Goal: Information Seeking & Learning: Learn about a topic

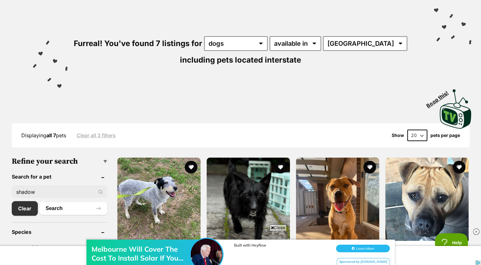
scroll to position [48, 0]
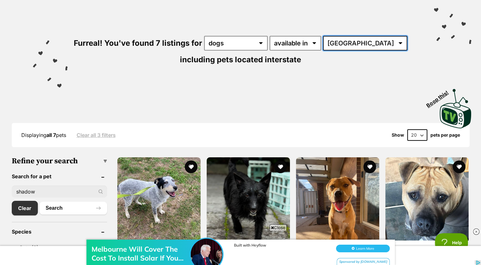
click at [357, 44] on select "Australia ACT NSW NT QLD SA VIC" at bounding box center [365, 43] width 84 height 15
select select "VIC"
click at [324, 36] on select "Australia ACT NSW NT QLD SA VIC" at bounding box center [365, 43] width 84 height 15
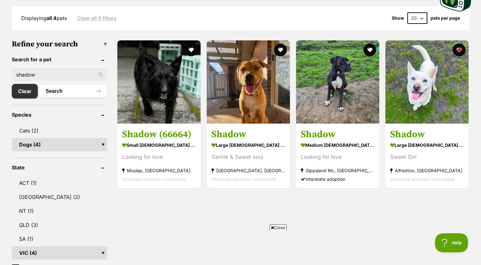
click at [79, 70] on input "shadow" at bounding box center [59, 75] width 95 height 12
type input "s"
type input "\"
click at [32, 89] on link "Clear" at bounding box center [25, 91] width 26 height 15
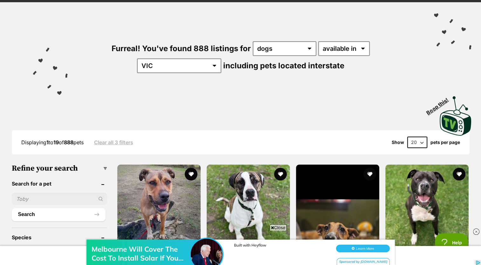
scroll to position [45, 0]
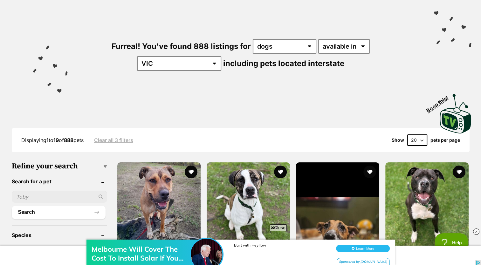
click at [65, 192] on input "text" at bounding box center [59, 197] width 95 height 12
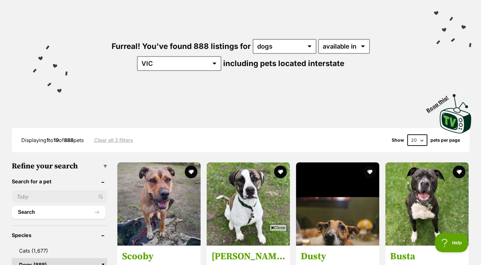
type input "shadow"
click at [65, 212] on button "Search" at bounding box center [59, 212] width 94 height 13
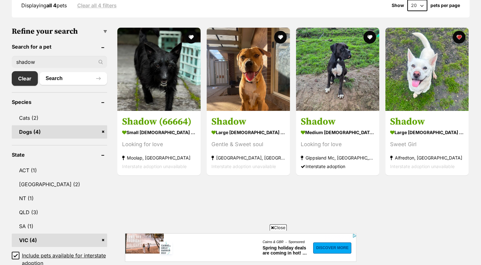
click at [448, 100] on img at bounding box center [426, 69] width 83 height 83
click at [37, 56] on input "shadow" at bounding box center [59, 62] width 95 height 12
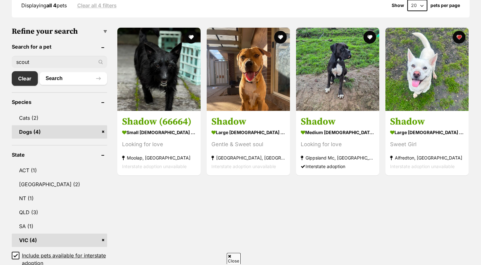
type input "scout"
click at [39, 72] on button "Search" at bounding box center [73, 78] width 68 height 13
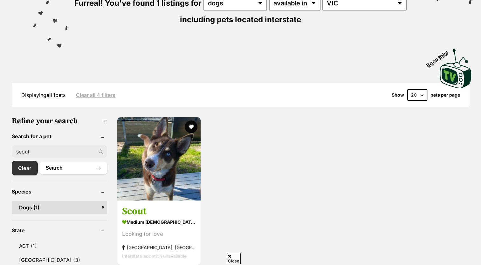
scroll to position [90, 0]
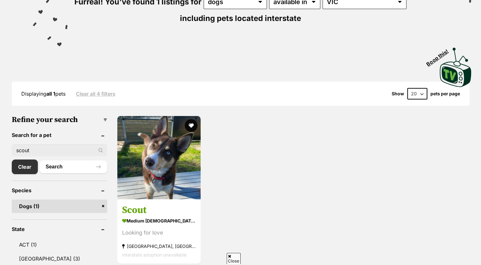
click at [172, 200] on article "Scout medium female Dog Looking for love Pearcedale, VIC Interstate adoption un…" at bounding box center [159, 189] width 85 height 149
click at [172, 200] on link "Scout medium female Dog Looking for love Pearcedale, VIC Interstate adoption un…" at bounding box center [158, 231] width 83 height 65
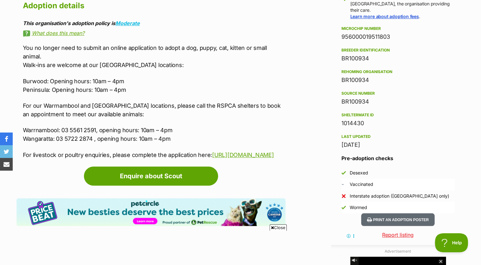
scroll to position [492, 0]
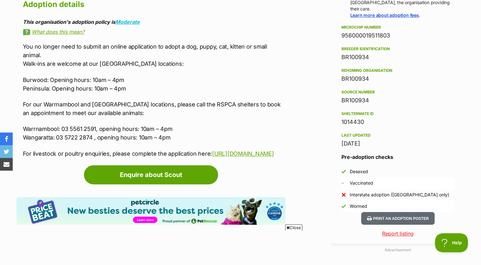
click at [263, 102] on p "For our Warrnambool and Wangaratta locations, please call the RSPCA shelters to…" at bounding box center [154, 108] width 263 height 17
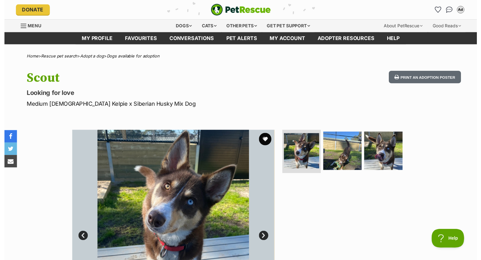
scroll to position [0, 0]
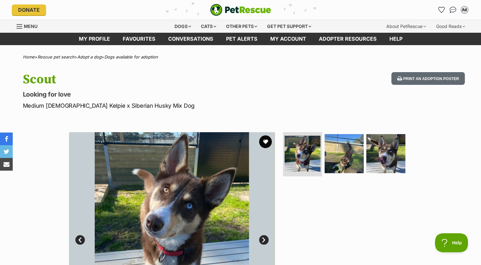
click at [264, 142] on button "favourite" at bounding box center [265, 141] width 13 height 13
click at [29, 25] on span "Menu" at bounding box center [31, 26] width 14 height 5
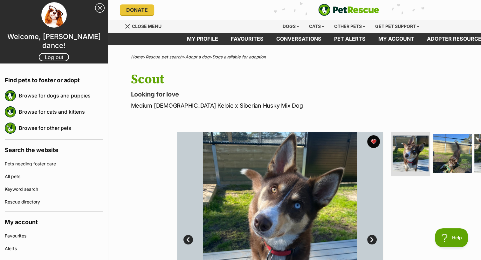
click at [89, 9] on div at bounding box center [54, 15] width 108 height 26
click at [68, 99] on link "Browse for dogs and puppies" at bounding box center [61, 95] width 84 height 13
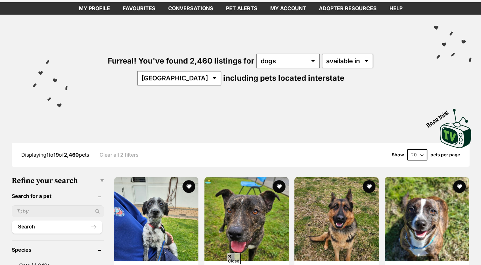
scroll to position [97, 0]
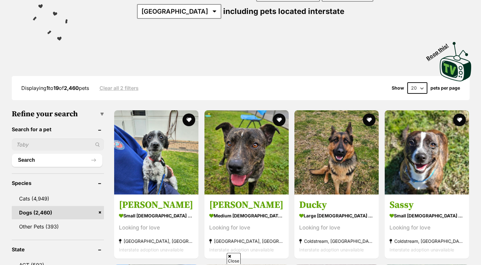
click at [60, 139] on input "text" at bounding box center [58, 145] width 93 height 12
type input "[PERSON_NAME]"
click at [12, 154] on button "Search" at bounding box center [57, 160] width 91 height 13
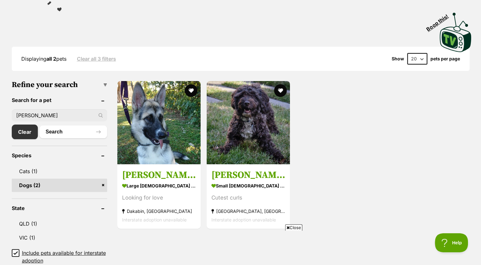
scroll to position [131, 0]
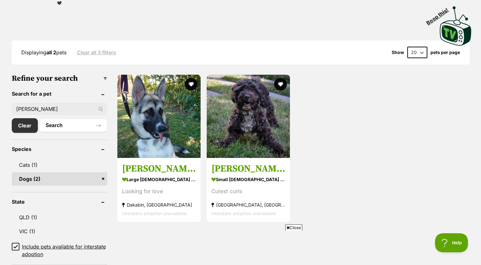
click at [172, 154] on img at bounding box center [158, 116] width 83 height 83
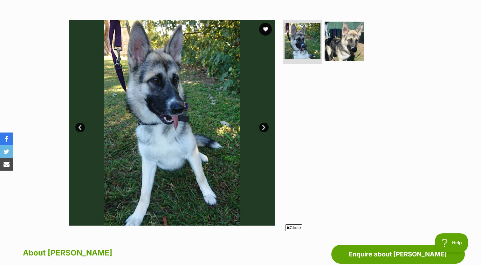
scroll to position [112, 0]
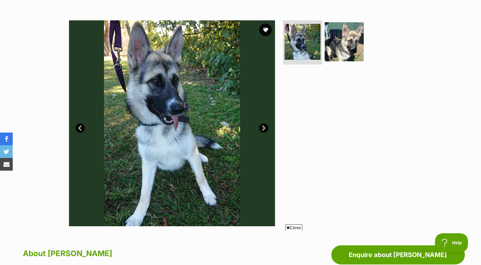
click at [261, 31] on button "favourite" at bounding box center [265, 30] width 13 height 13
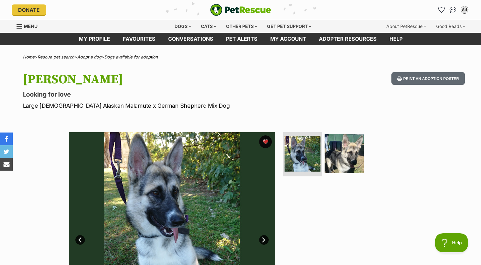
click at [296, 36] on link "My account" at bounding box center [288, 39] width 49 height 12
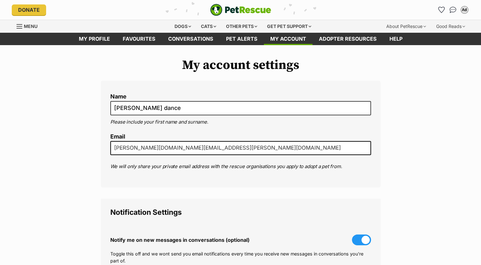
click at [134, 40] on link "Favourites" at bounding box center [138, 39] width 45 height 12
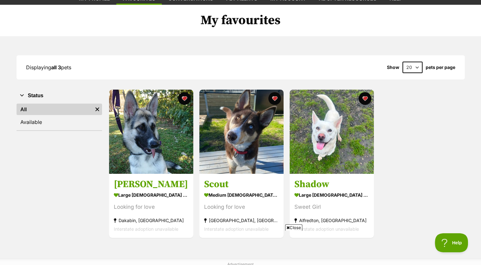
click at [230, 102] on img at bounding box center [241, 132] width 84 height 84
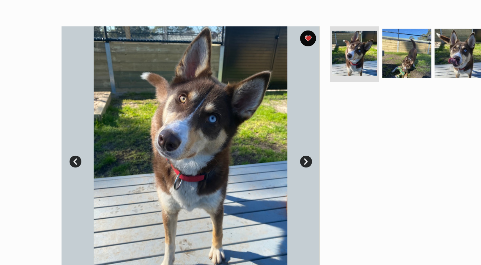
scroll to position [111, 0]
click at [260, 123] on img at bounding box center [172, 124] width 206 height 206
click at [261, 128] on link "Next" at bounding box center [264, 129] width 10 height 10
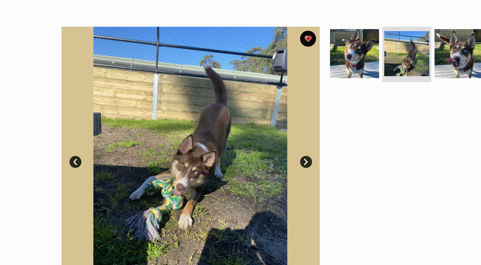
click at [263, 128] on link "Next" at bounding box center [264, 129] width 10 height 10
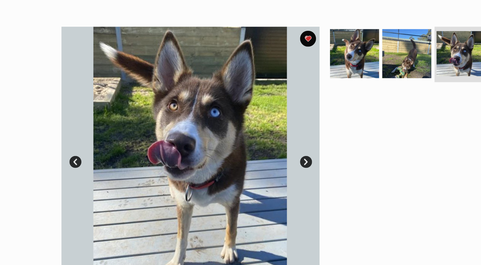
click at [262, 128] on link "Next" at bounding box center [264, 129] width 10 height 10
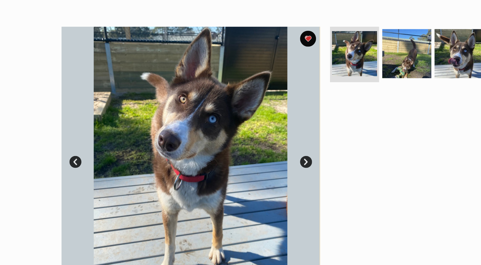
click at [262, 128] on link "Next" at bounding box center [264, 129] width 10 height 10
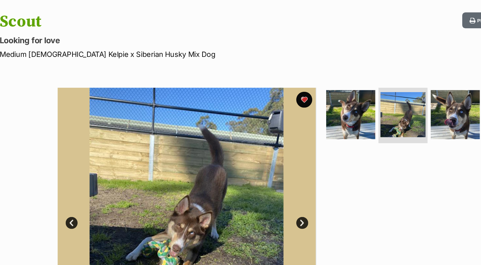
scroll to position [62, 0]
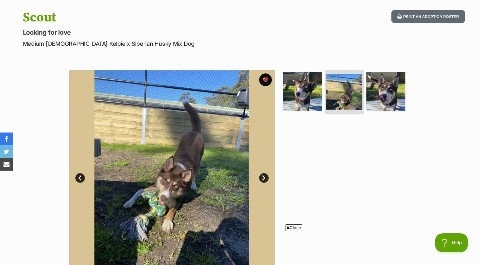
click at [299, 81] on img at bounding box center [302, 91] width 39 height 39
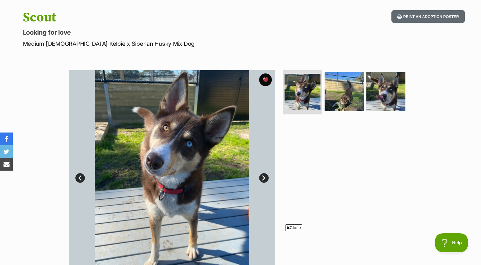
click at [250, 176] on img at bounding box center [172, 173] width 206 height 206
click at [263, 177] on link "Next" at bounding box center [264, 178] width 10 height 10
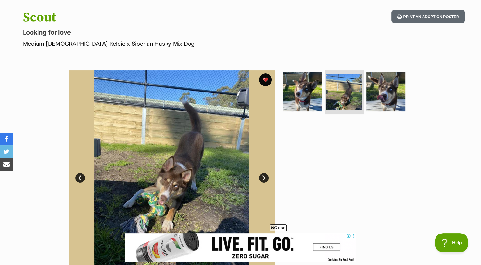
scroll to position [0, 0]
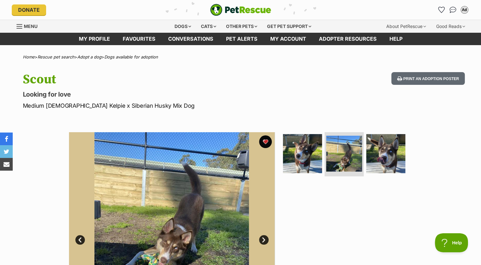
click at [149, 38] on link "Favourites" at bounding box center [138, 39] width 45 height 12
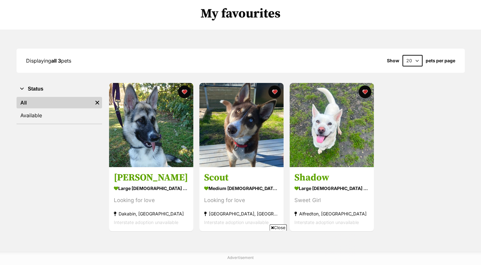
click at [325, 146] on img at bounding box center [332, 125] width 84 height 84
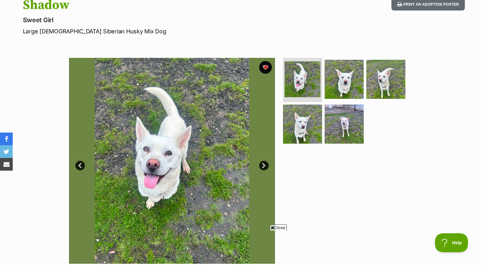
scroll to position [74, 0]
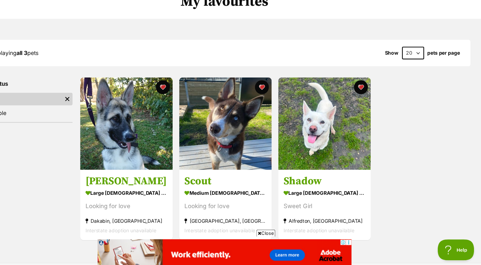
scroll to position [45, 0]
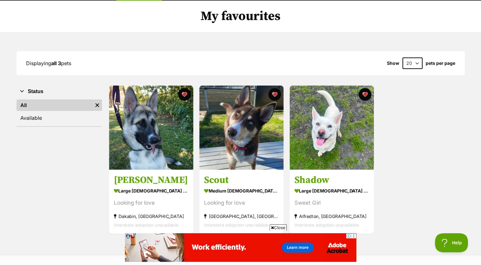
click at [256, 130] on img at bounding box center [241, 128] width 84 height 84
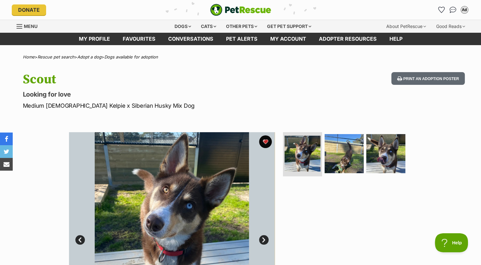
click at [149, 36] on link "Favourites" at bounding box center [138, 39] width 45 height 12
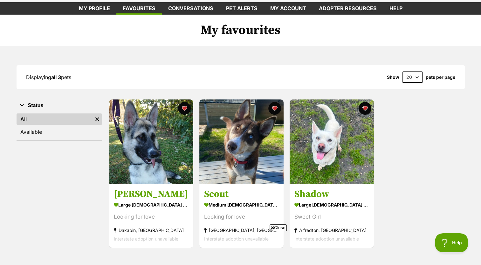
click at [356, 216] on div "Sweet Girl" at bounding box center [331, 217] width 75 height 9
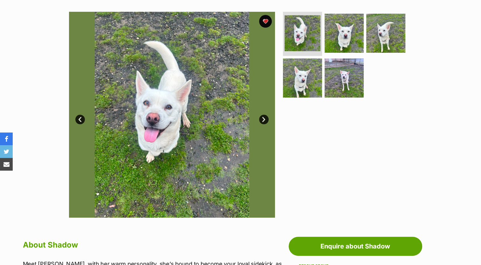
scroll to position [124, 0]
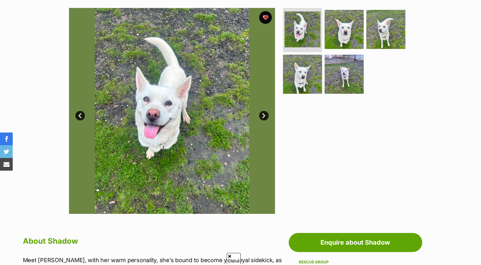
click at [342, 64] on img at bounding box center [344, 74] width 39 height 39
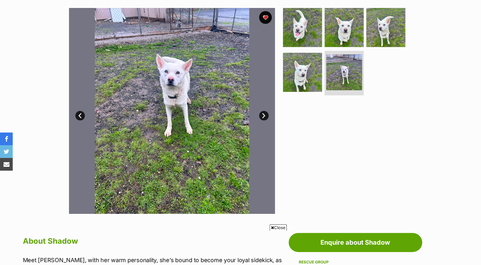
scroll to position [0, 0]
click at [344, 31] on img at bounding box center [344, 27] width 39 height 39
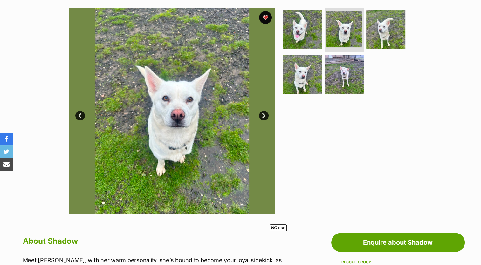
click at [343, 73] on img at bounding box center [344, 74] width 39 height 39
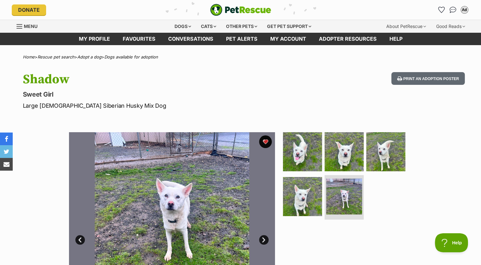
click at [131, 39] on link "Favourites" at bounding box center [138, 39] width 45 height 12
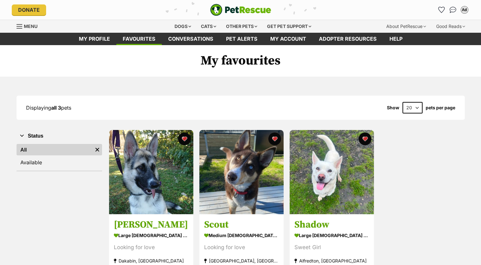
click at [230, 147] on img at bounding box center [241, 172] width 84 height 84
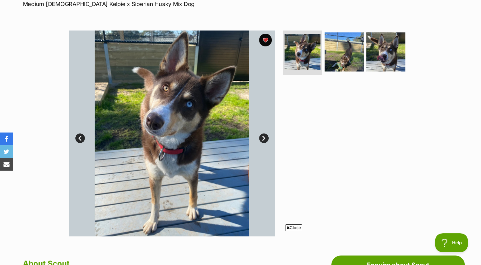
click at [355, 42] on img at bounding box center [344, 51] width 39 height 39
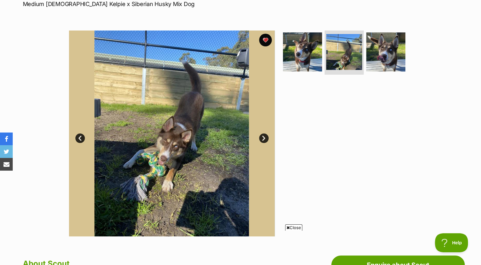
click at [305, 51] on img at bounding box center [302, 51] width 39 height 39
